Goal: Task Accomplishment & Management: Complete application form

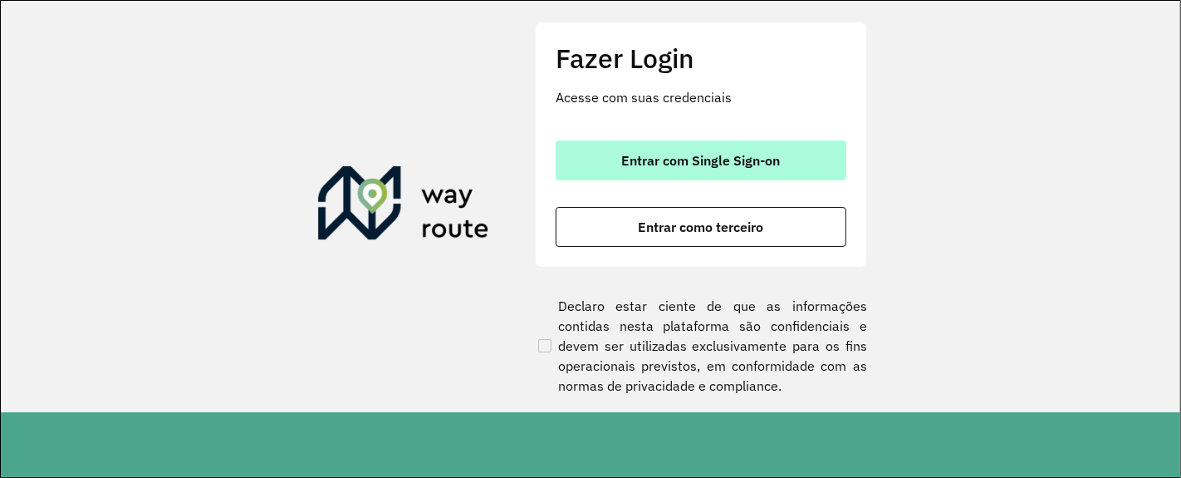
click at [723, 156] on span "Entrar com Single Sign-on" at bounding box center [701, 160] width 159 height 13
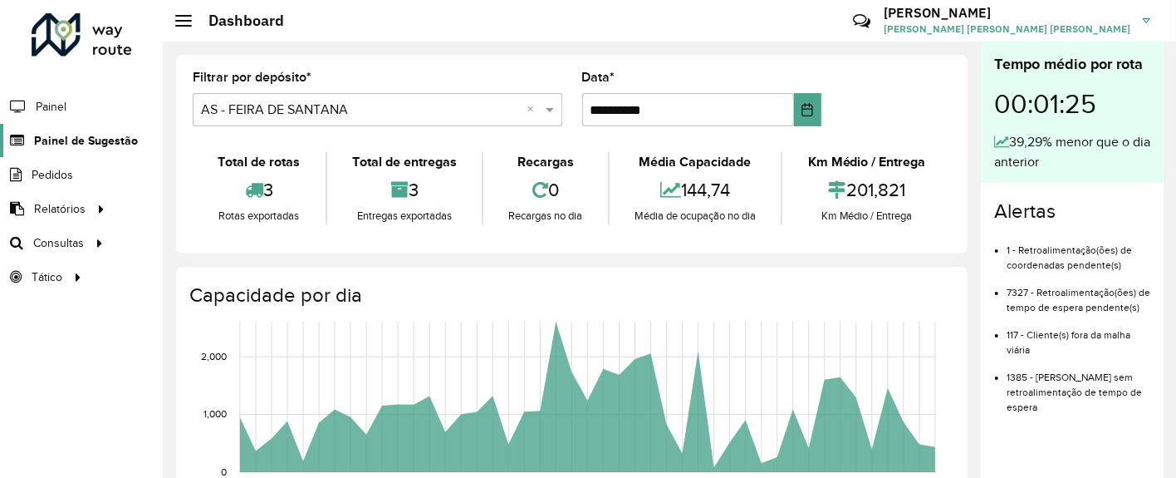
click at [107, 132] on span "Painel de Sugestão" at bounding box center [86, 140] width 104 height 17
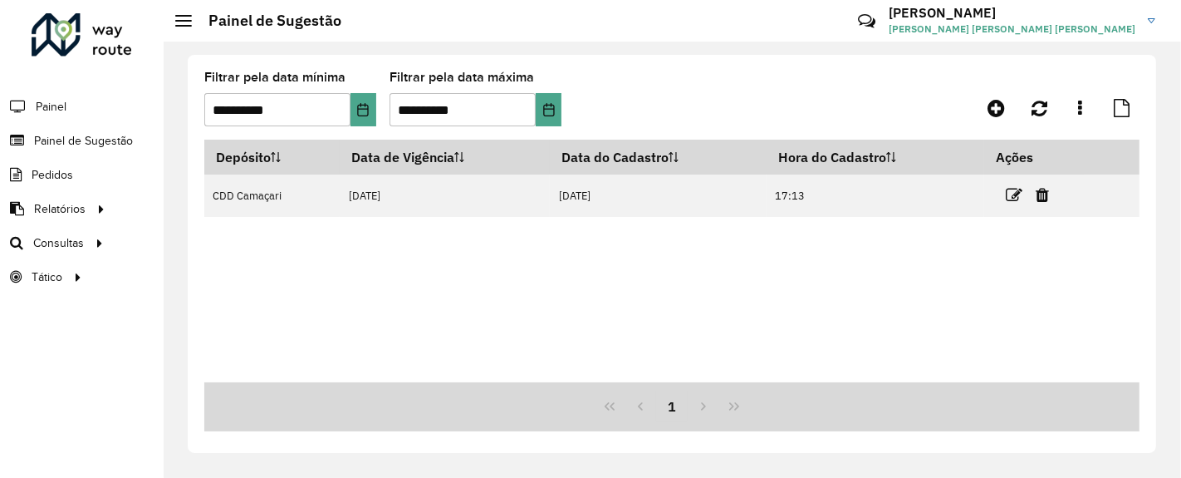
drag, startPoint x: 998, startPoint y: 107, endPoint x: 741, endPoint y: 96, distance: 257.7
click at [741, 96] on formly-group "**********" at bounding box center [548, 105] width 688 height 68
click at [992, 106] on icon at bounding box center [995, 108] width 17 height 20
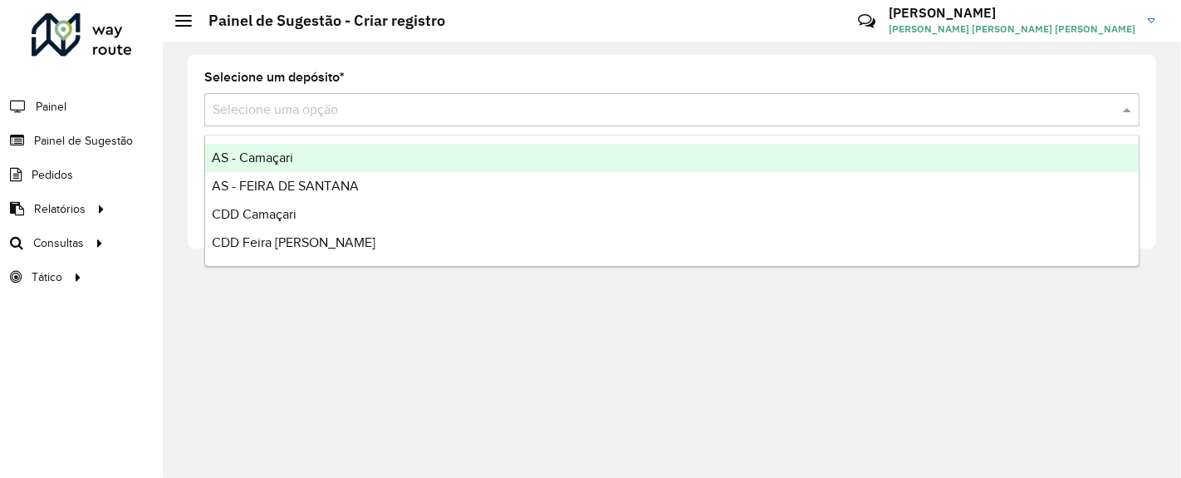
click at [537, 118] on input "text" at bounding box center [655, 110] width 885 height 20
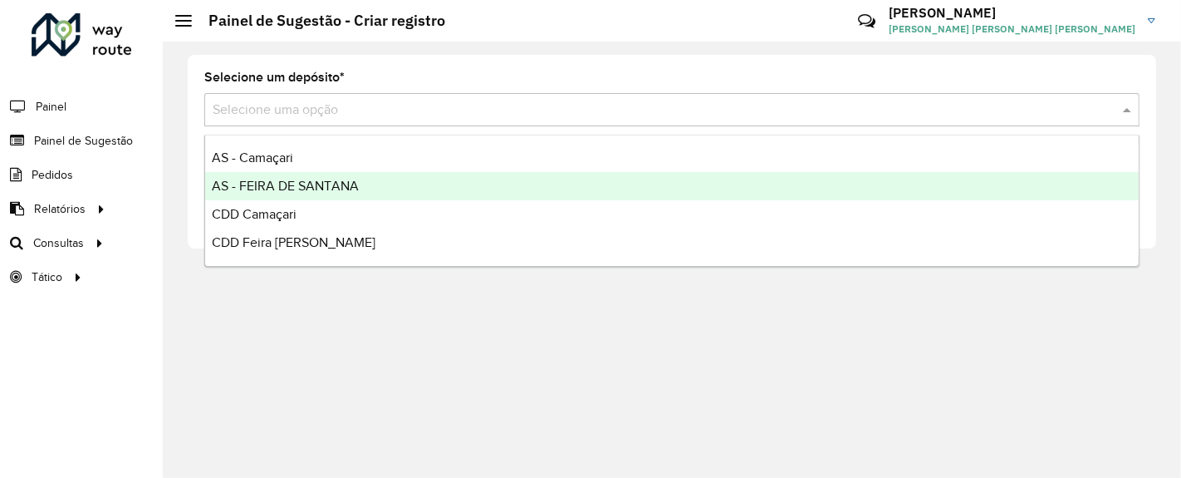
click at [331, 181] on span "AS - FEIRA DE SANTANA" at bounding box center [285, 186] width 147 height 14
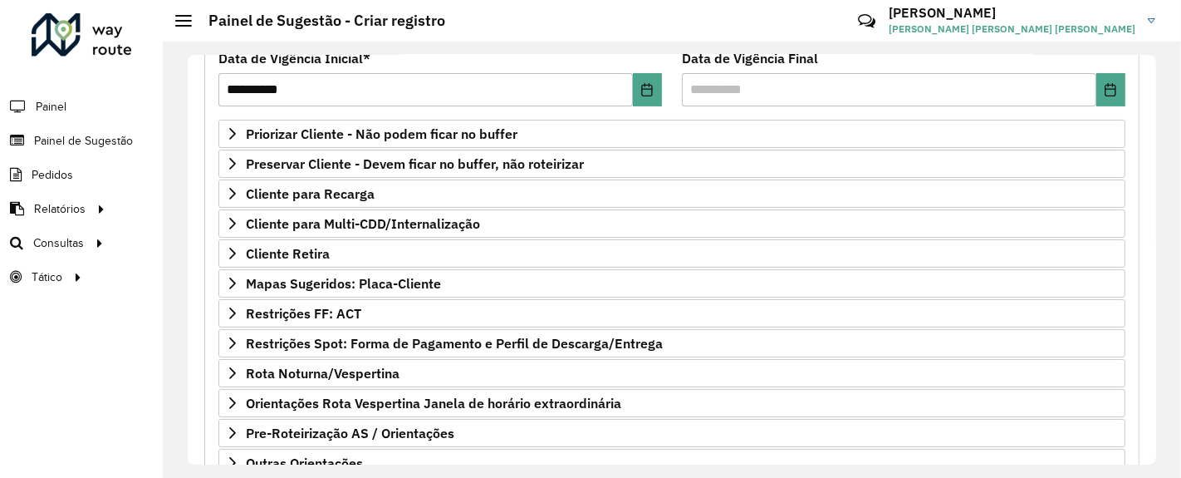
scroll to position [342, 0]
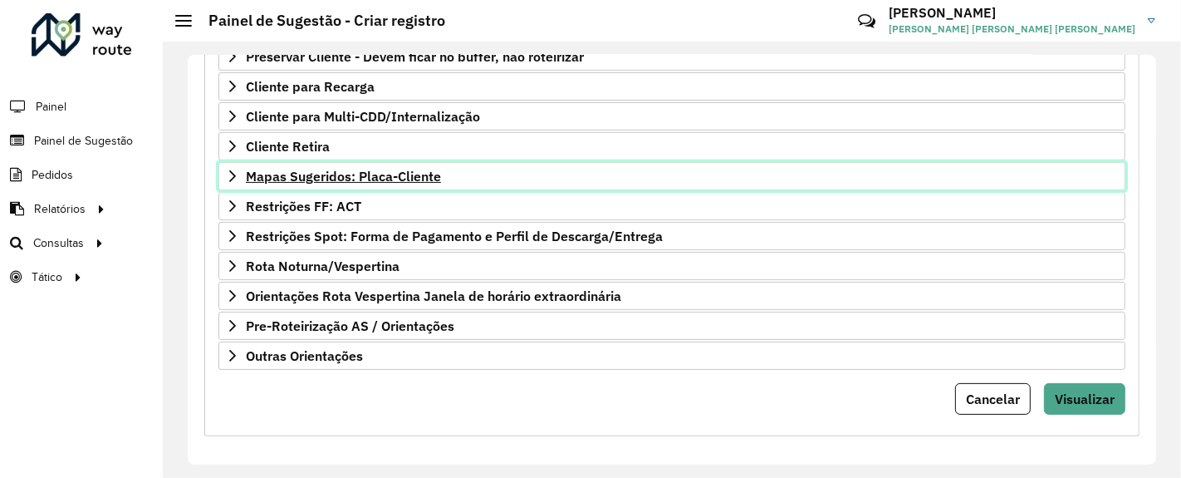
click at [422, 169] on span "Mapas Sugeridos: Placa-Cliente" at bounding box center [343, 175] width 195 height 13
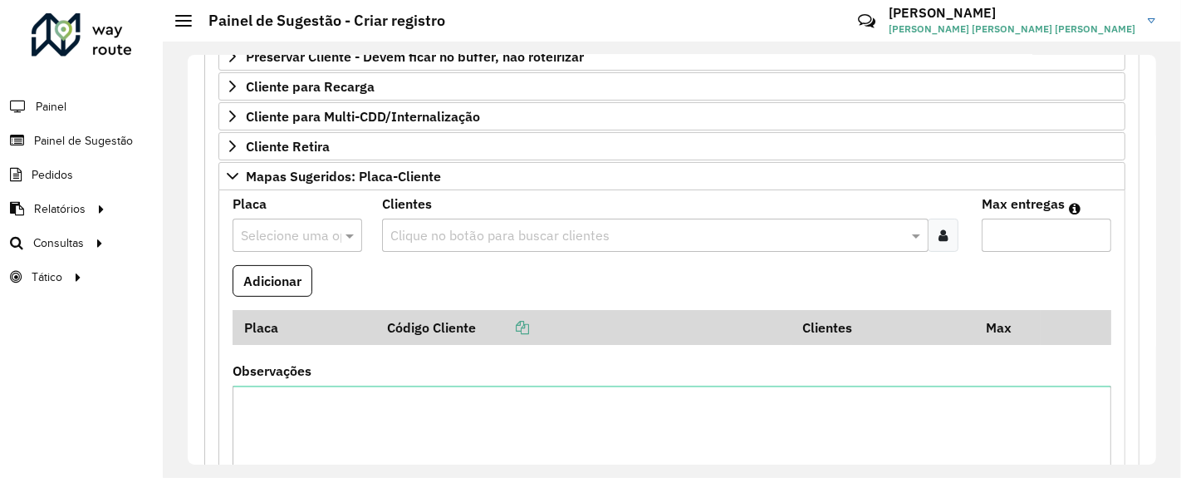
click at [468, 226] on input "text" at bounding box center [646, 236] width 521 height 20
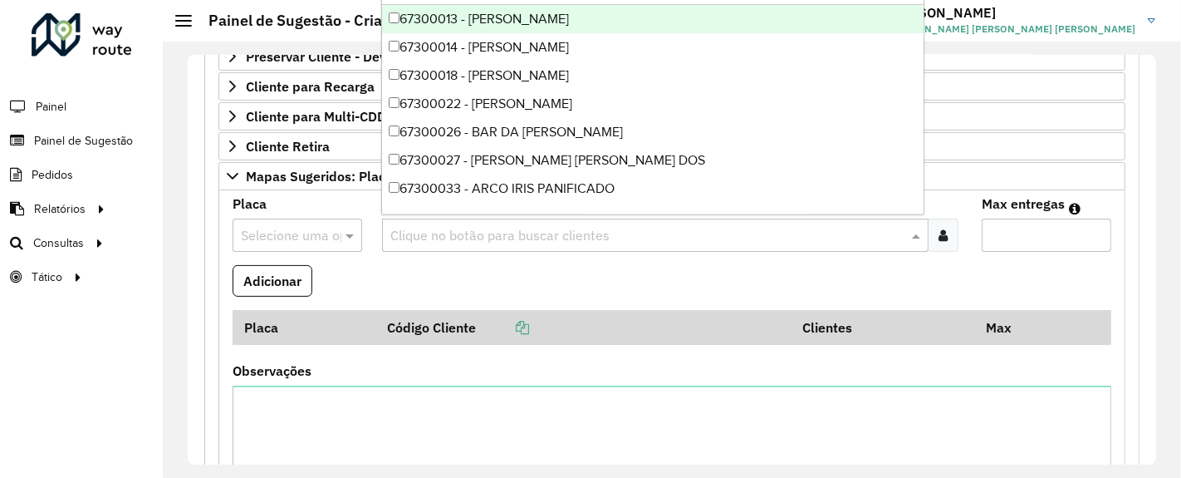
paste input "*****"
type input "*****"
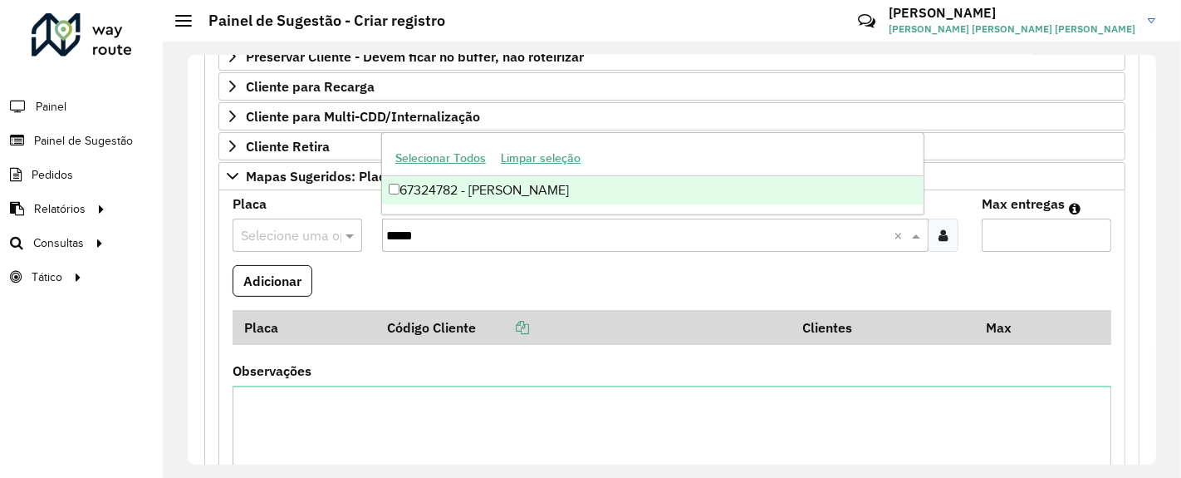
click at [516, 193] on div "67324782 - [PERSON_NAME]" at bounding box center [652, 190] width 541 height 28
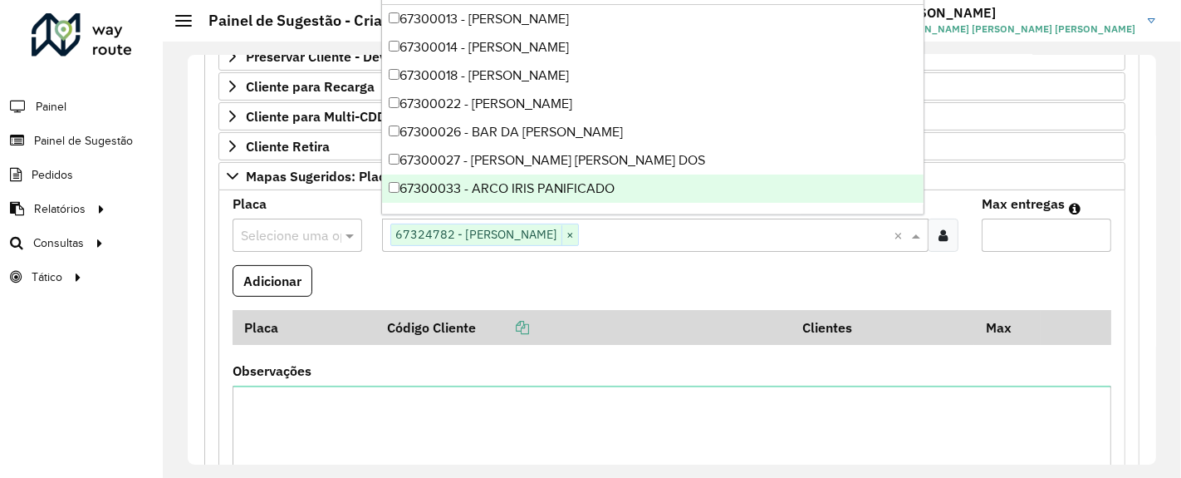
click at [296, 228] on input "text" at bounding box center [281, 236] width 80 height 20
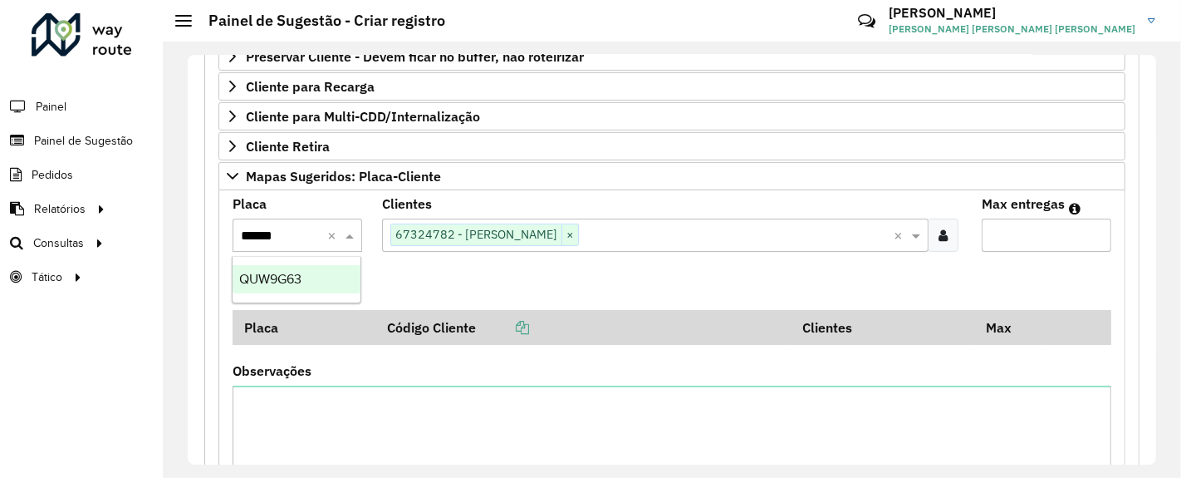
type input "*******"
click at [253, 278] on span "QUW9G63" at bounding box center [270, 279] width 62 height 14
click at [1025, 236] on input "Max entregas" at bounding box center [1047, 234] width 130 height 33
type input "*"
click at [267, 265] on button "Adicionar" at bounding box center [273, 281] width 80 height 32
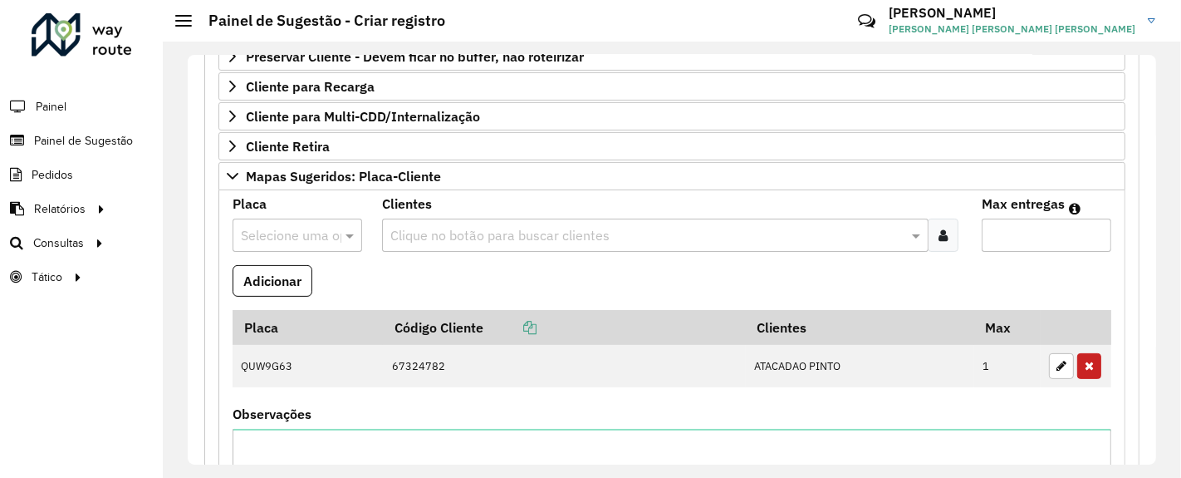
scroll to position [742, 0]
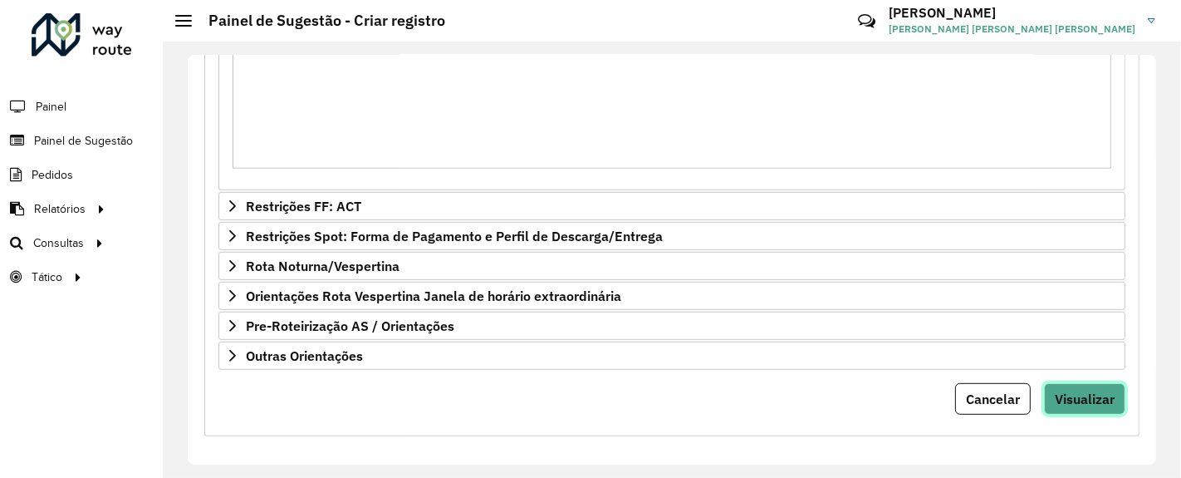
click at [1079, 390] on span "Visualizar" at bounding box center [1085, 398] width 60 height 17
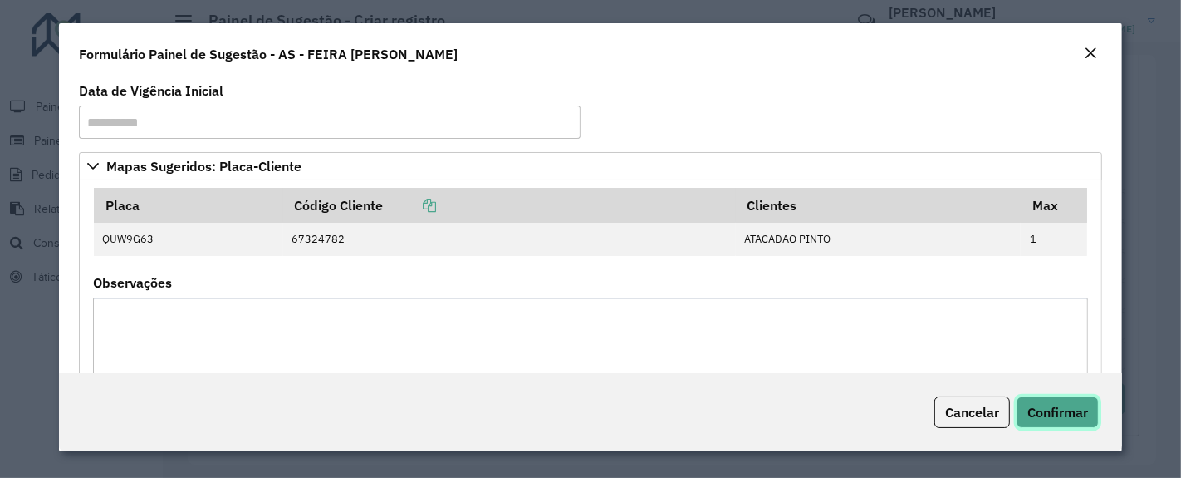
click at [1062, 402] on button "Confirmar" at bounding box center [1058, 412] width 82 height 32
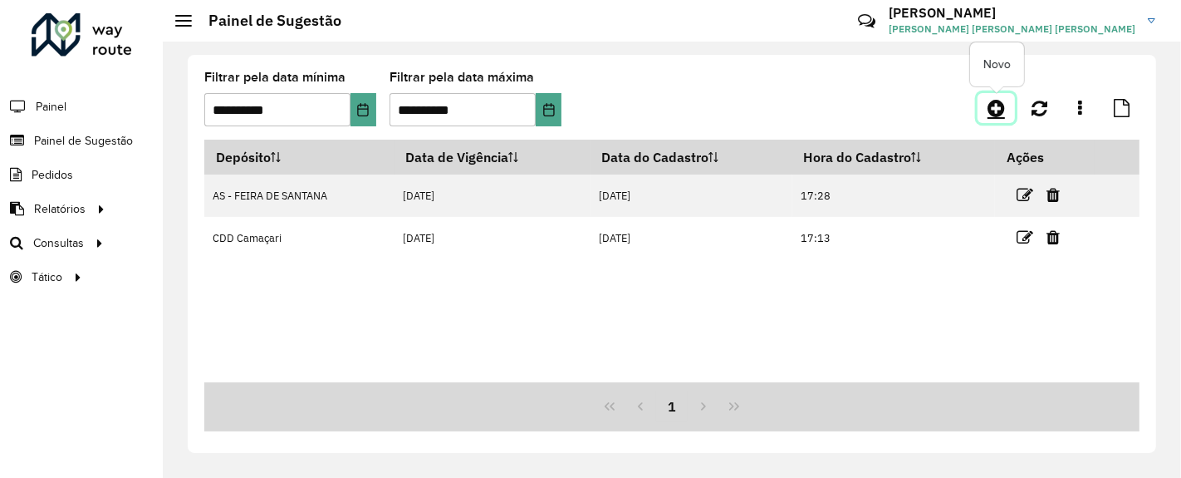
click at [991, 100] on icon at bounding box center [995, 108] width 17 height 20
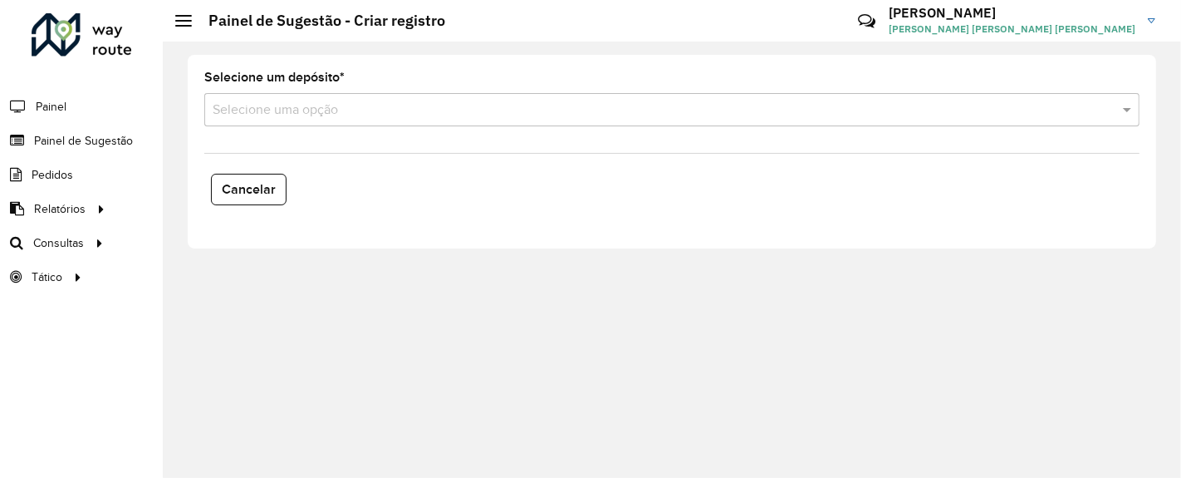
click at [639, 112] on input "text" at bounding box center [655, 110] width 885 height 20
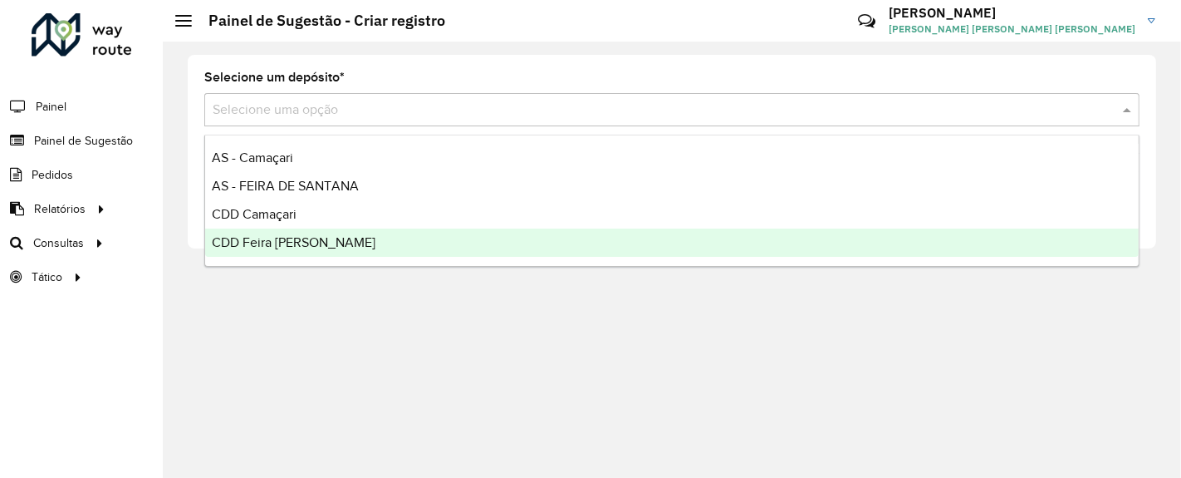
click at [345, 236] on div "CDD Feira [PERSON_NAME]" at bounding box center [671, 242] width 933 height 28
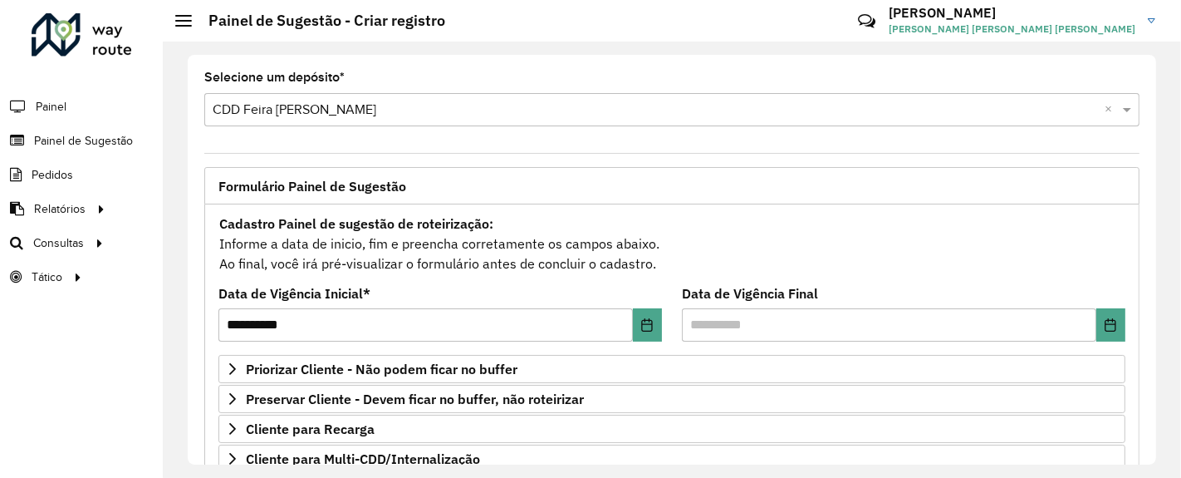
scroll to position [123, 0]
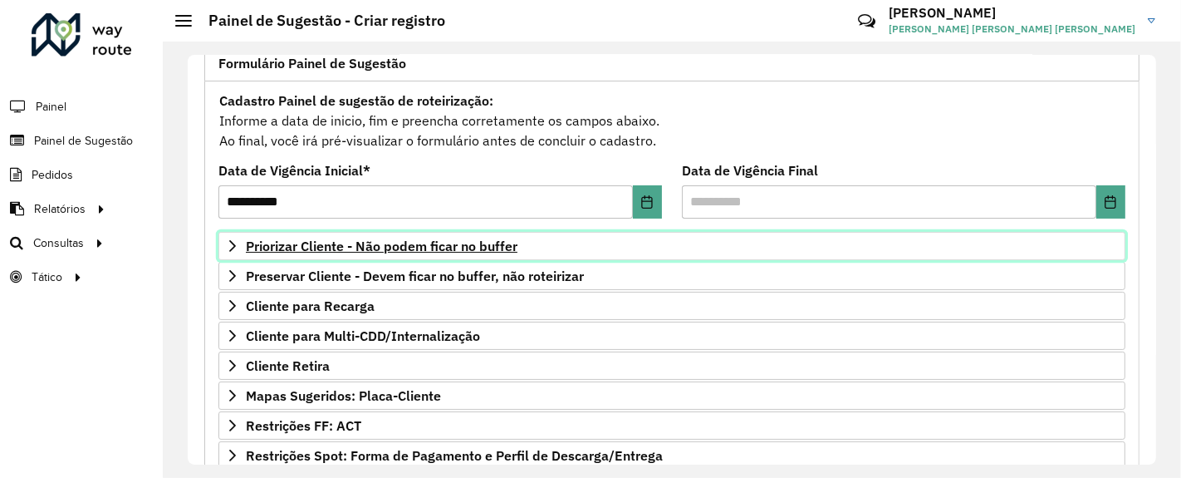
click at [498, 242] on span "Priorizar Cliente - Não podem ficar no buffer" at bounding box center [382, 245] width 272 height 13
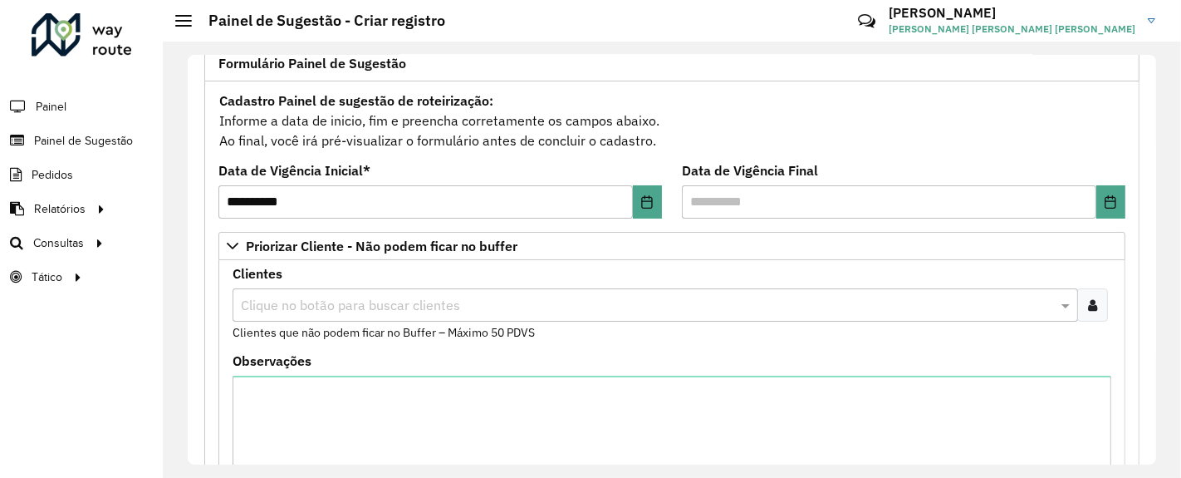
click at [1091, 302] on icon at bounding box center [1092, 304] width 9 height 13
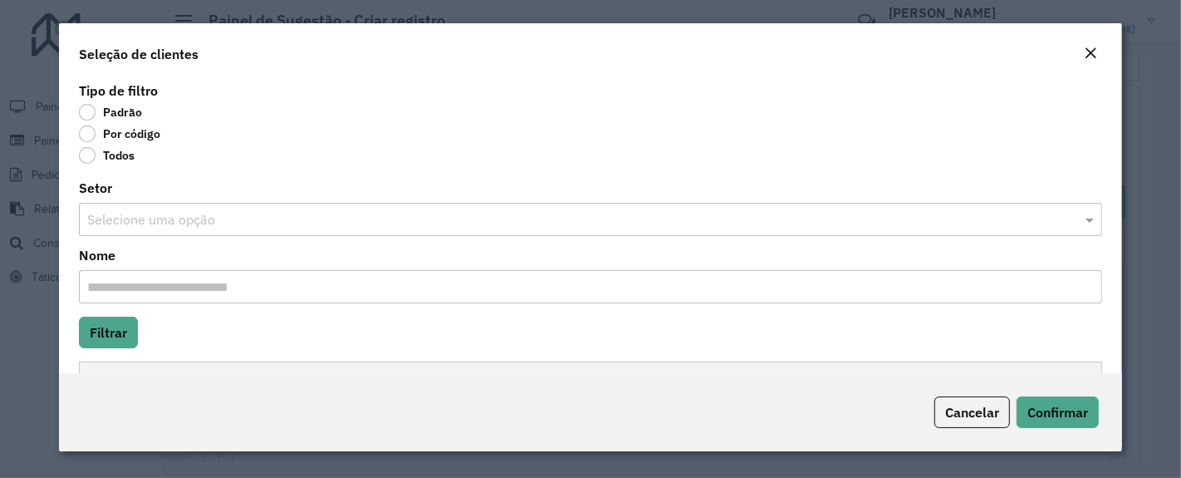
click at [91, 141] on label "Por código" at bounding box center [119, 133] width 81 height 17
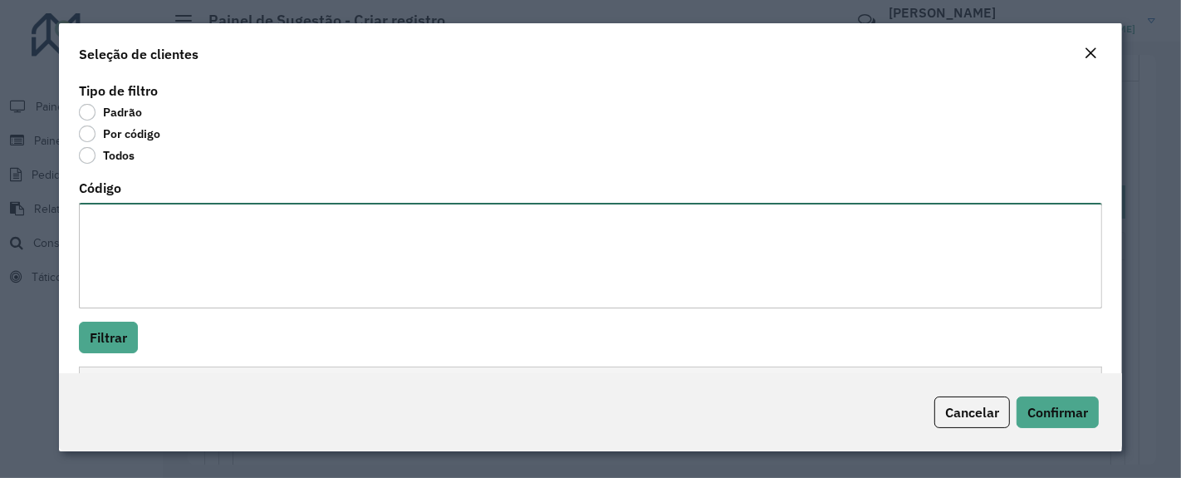
click at [127, 225] on textarea "Código" at bounding box center [590, 255] width 1023 height 105
paste textarea "******** ******** ******** ******** ******** ******** ******** ******** *******…"
type textarea "******** ******** ******** ******** ******** ******** ******** ******** *******…"
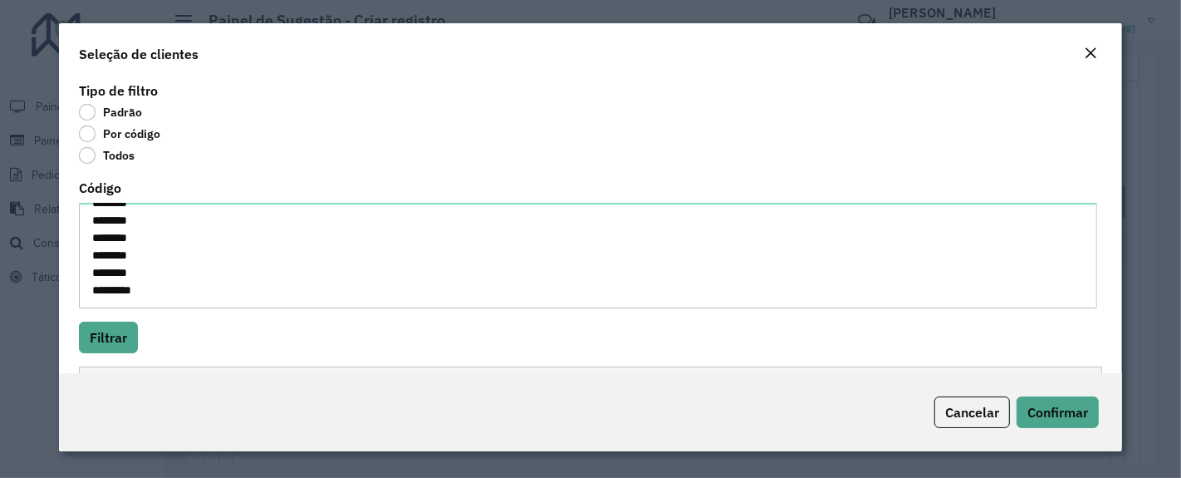
click at [105, 352] on div "Tipo de filtro Padrão Por código Todos Código ******** ******** ******** ******…" at bounding box center [590, 225] width 1063 height 295
click at [109, 350] on button "Filtrar" at bounding box center [108, 337] width 59 height 32
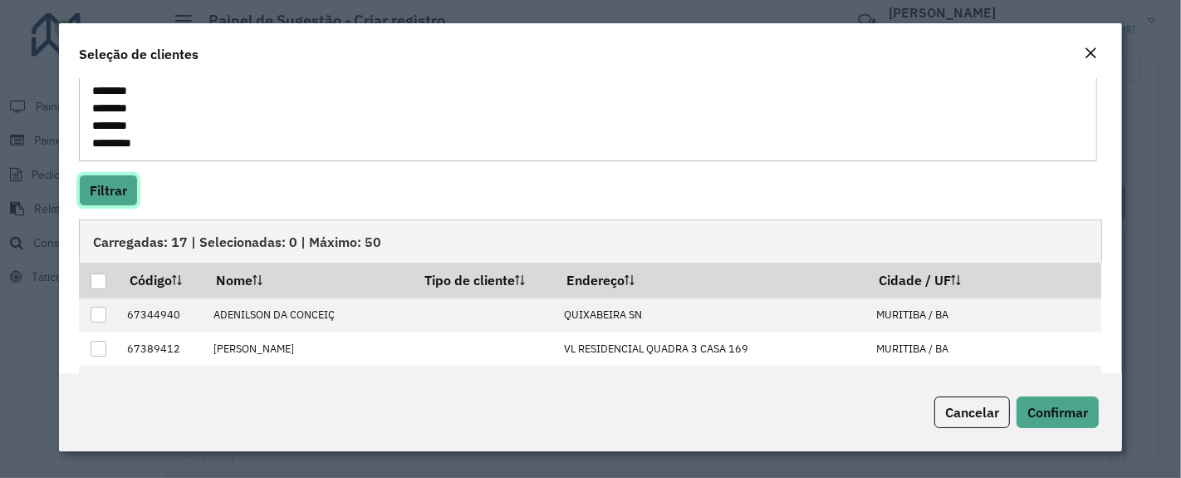
scroll to position [192, 0]
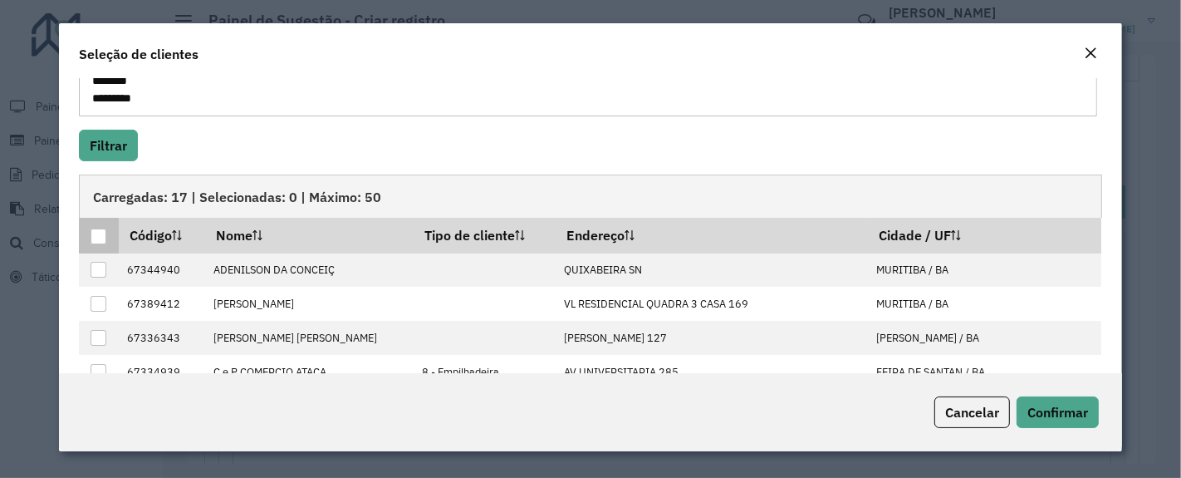
click at [108, 234] on th at bounding box center [98, 235] width 39 height 35
click at [103, 233] on div at bounding box center [99, 236] width 16 height 16
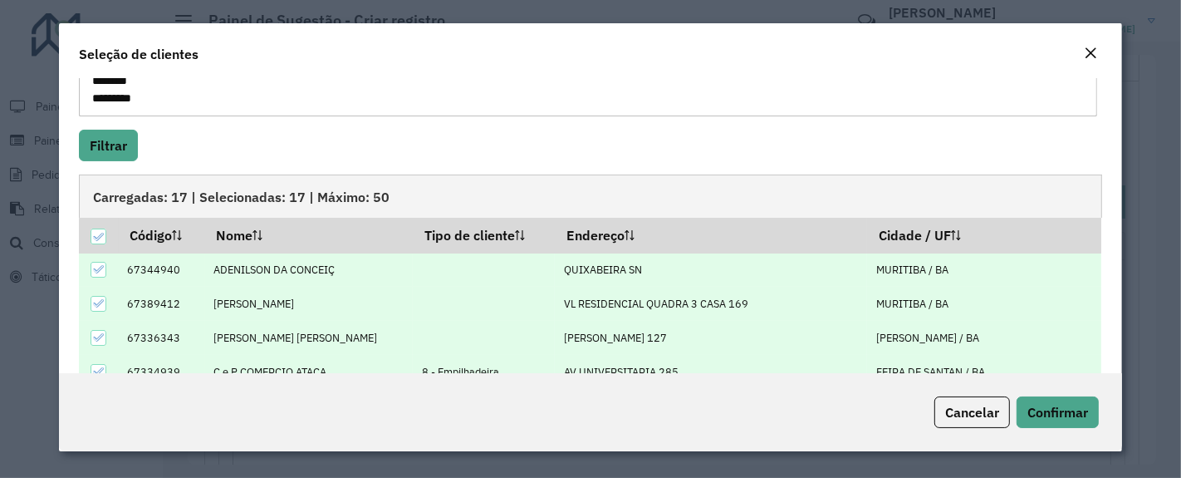
scroll to position [311, 0]
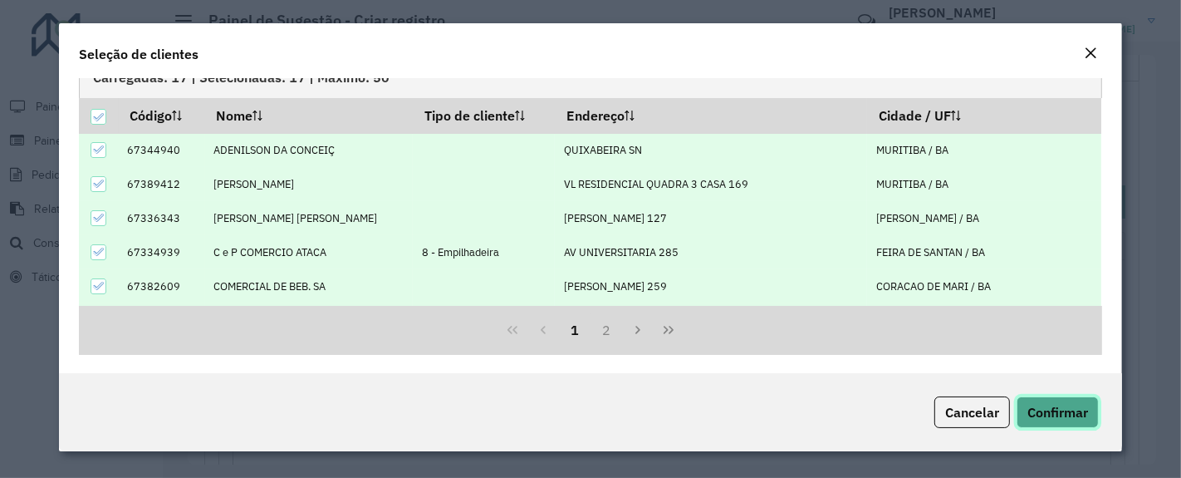
click at [1066, 415] on span "Confirmar" at bounding box center [1057, 412] width 61 height 17
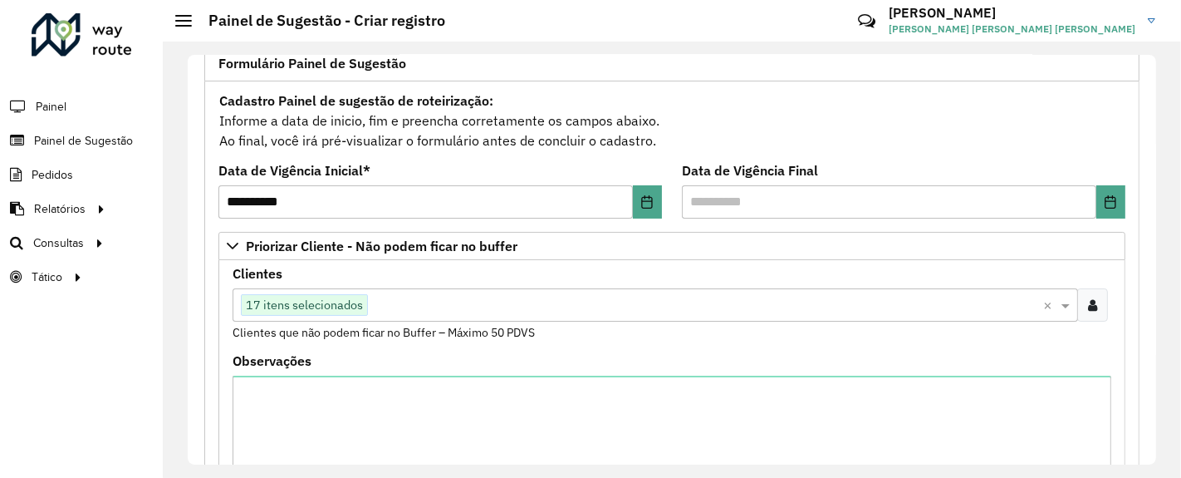
scroll to position [620, 0]
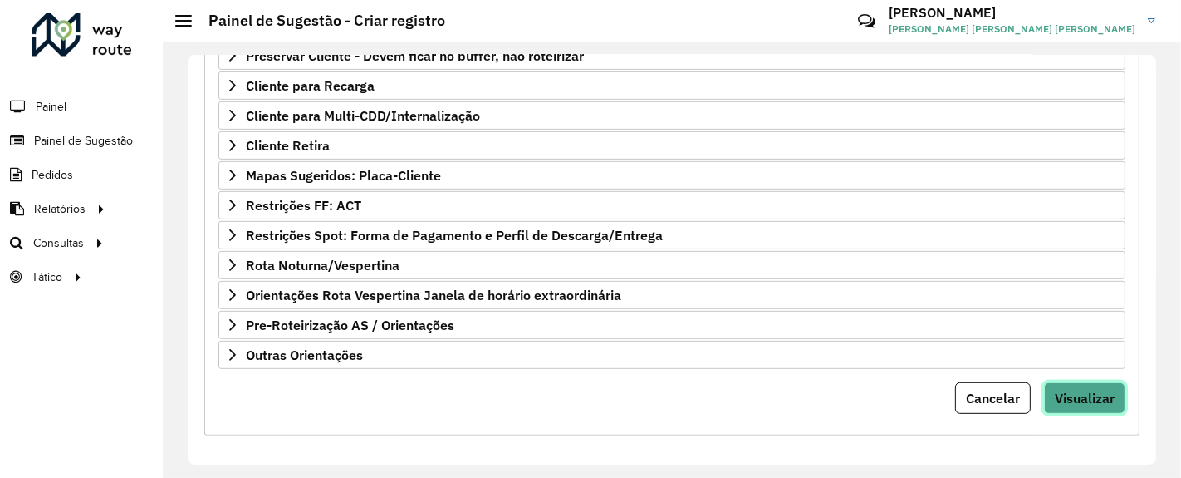
click at [1108, 394] on span "Visualizar" at bounding box center [1085, 397] width 60 height 17
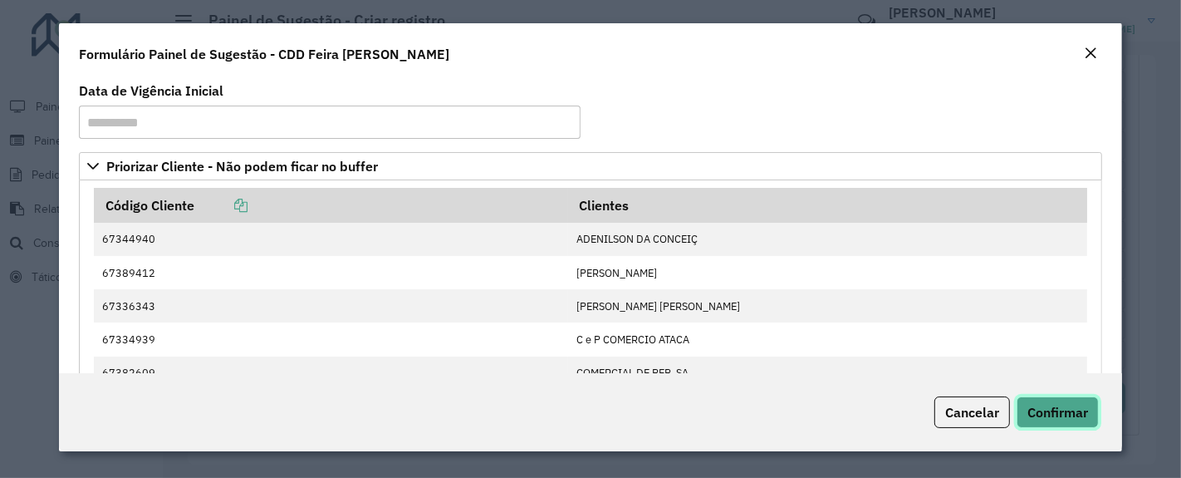
click at [1056, 414] on span "Confirmar" at bounding box center [1057, 412] width 61 height 17
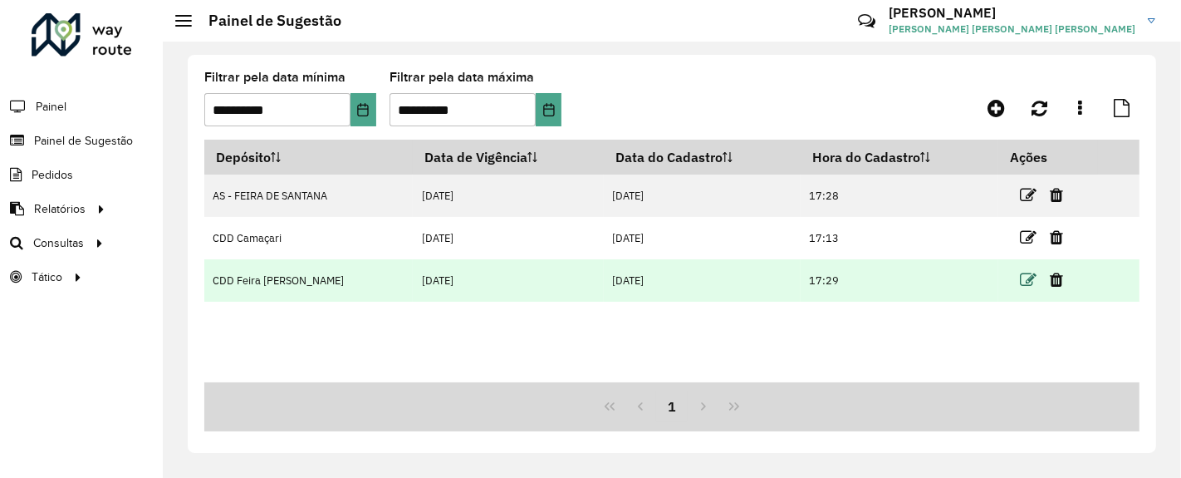
click at [1027, 279] on icon at bounding box center [1028, 280] width 17 height 17
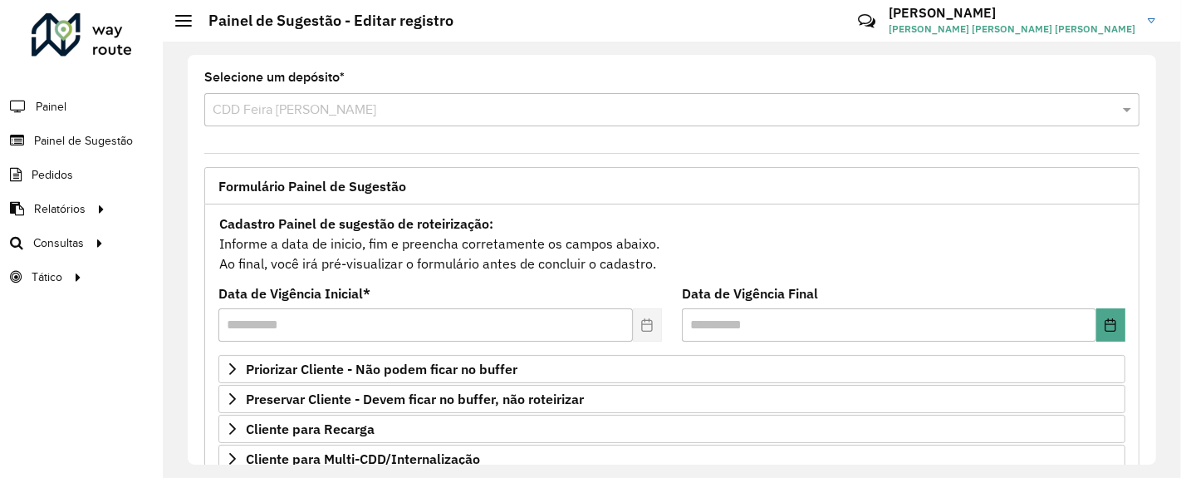
scroll to position [342, 0]
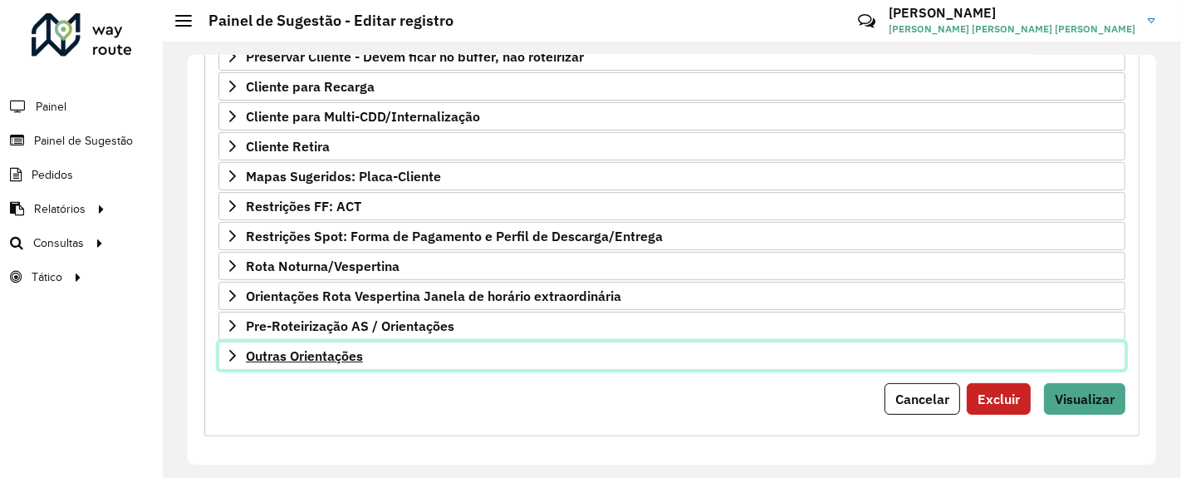
click at [328, 349] on span "Outras Orientações" at bounding box center [304, 355] width 117 height 13
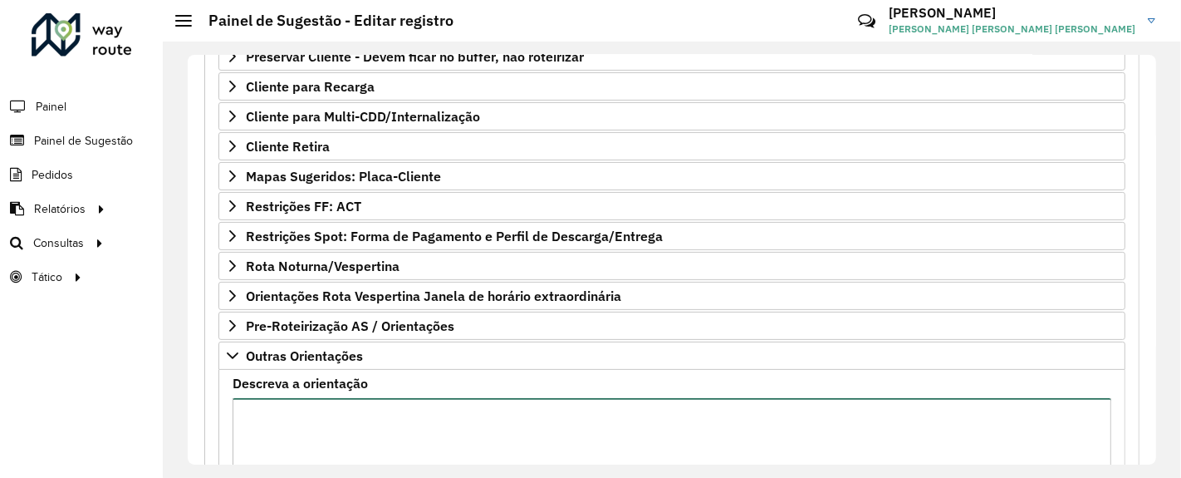
click at [310, 414] on textarea "Descreva a orientação" at bounding box center [672, 468] width 879 height 140
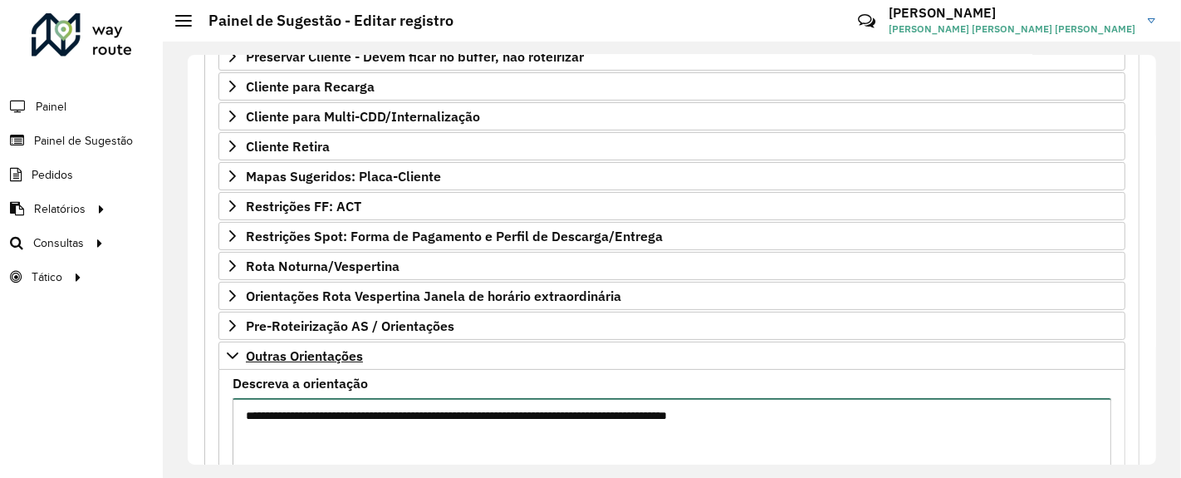
scroll to position [533, 0]
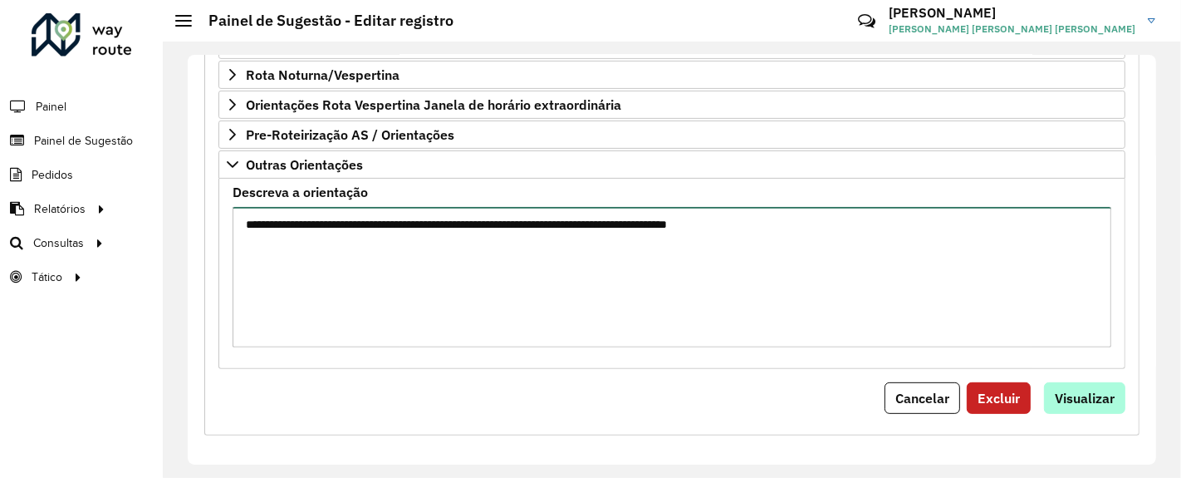
type textarea "**********"
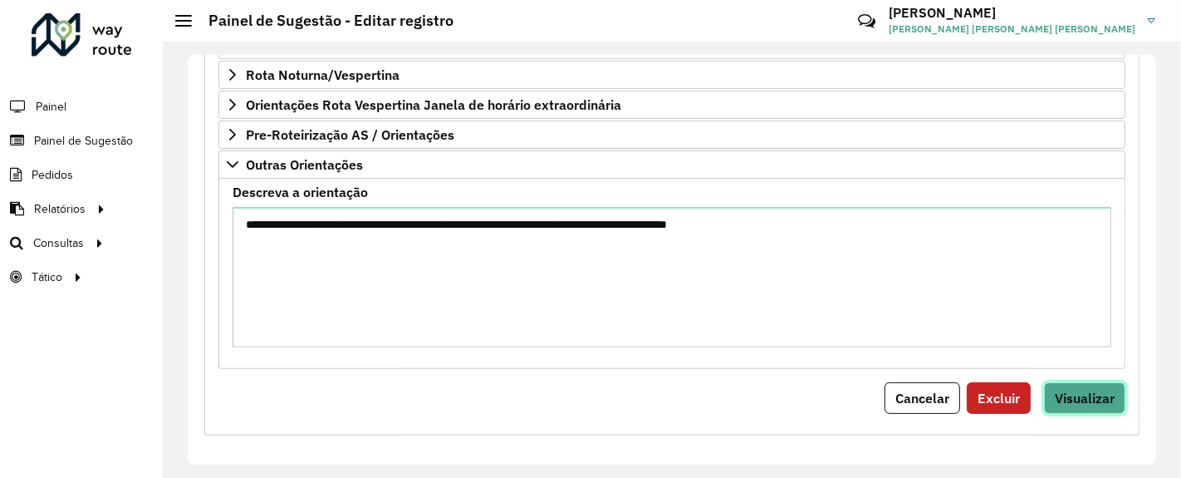
click at [1071, 403] on button "Visualizar" at bounding box center [1084, 398] width 81 height 32
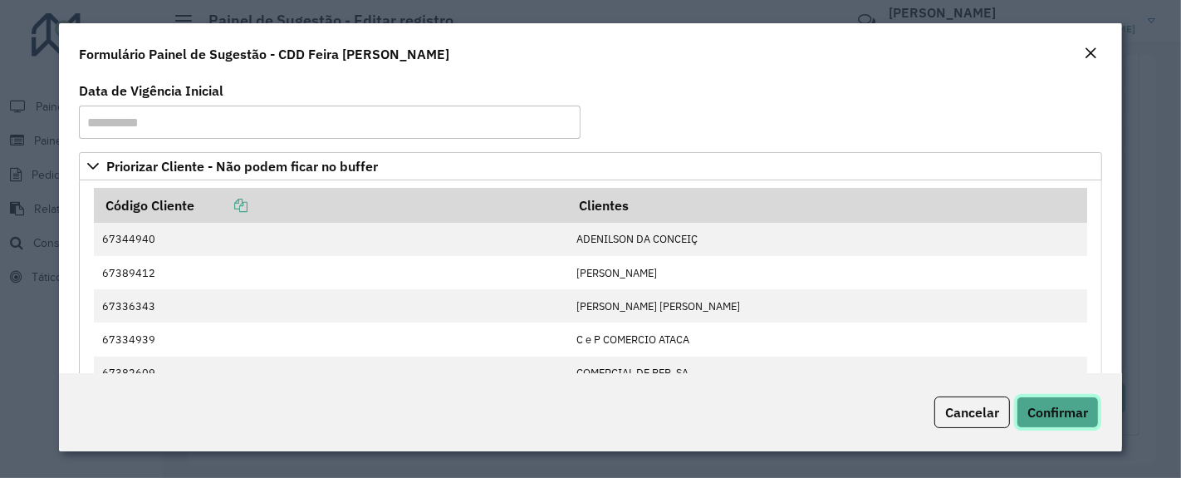
click at [1056, 409] on span "Confirmar" at bounding box center [1057, 412] width 61 height 17
